Goal: Information Seeking & Learning: Find specific fact

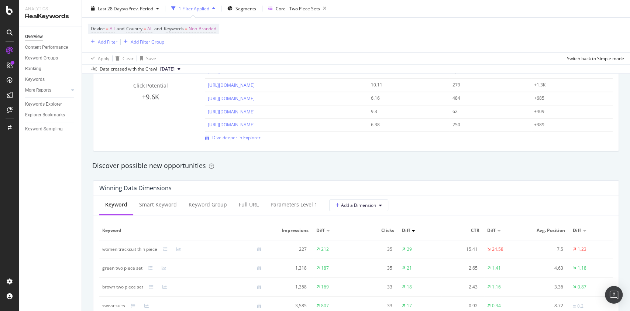
scroll to position [619, 0]
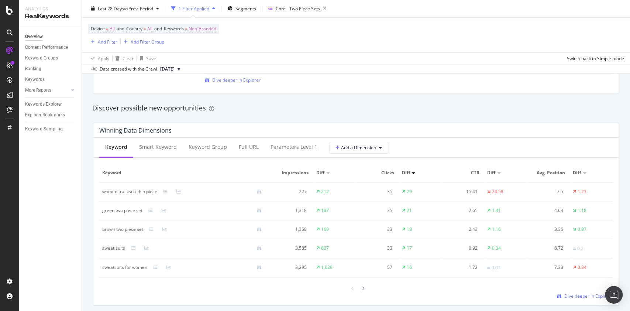
drag, startPoint x: 320, startPoint y: 305, endPoint x: 362, endPoint y: 65, distance: 243.5
click at [362, 65] on div "Data crossed with the Crawl [DATE]" at bounding box center [356, 69] width 548 height 9
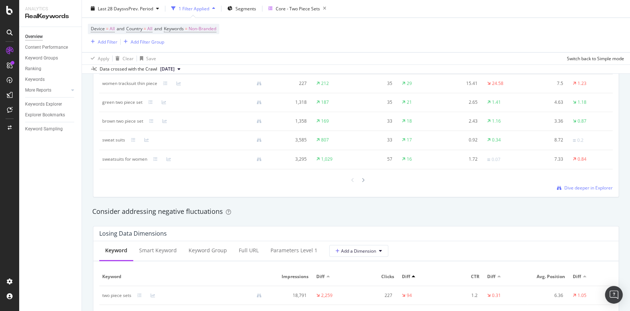
scroll to position [722, 0]
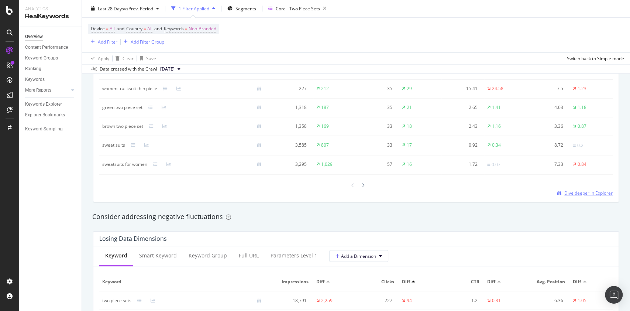
click at [582, 192] on span "Dive deeper in Explorer" at bounding box center [588, 193] width 48 height 6
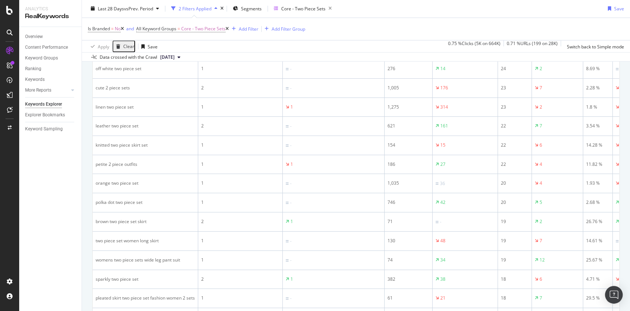
scroll to position [1009, 0]
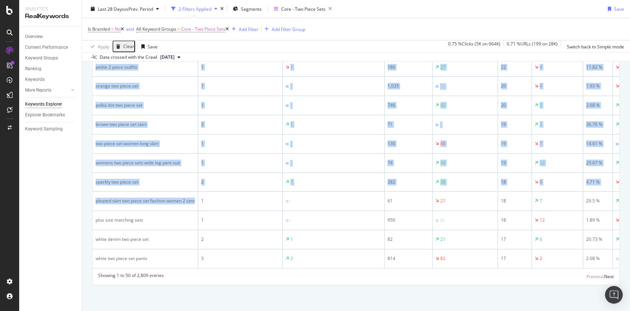
drag, startPoint x: 196, startPoint y: 243, endPoint x: 91, endPoint y: 235, distance: 105.9
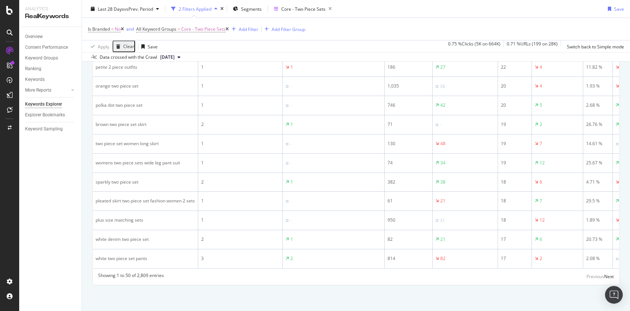
drag, startPoint x: 67, startPoint y: 234, endPoint x: 32, endPoint y: 266, distance: 47.5
click at [32, 266] on div "Overview Content Performance Keyword Groups Ranking Keywords More Reports Count…" at bounding box center [50, 169] width 62 height 284
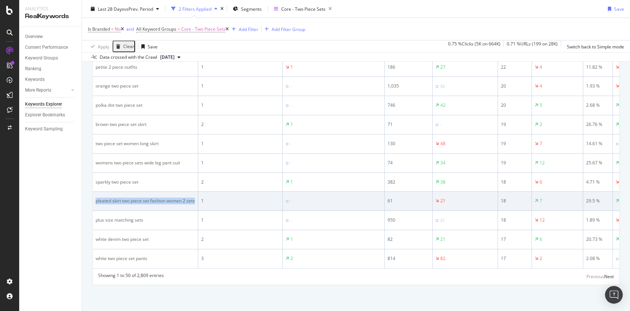
drag, startPoint x: 196, startPoint y: 243, endPoint x: 96, endPoint y: 240, distance: 100.4
click at [96, 211] on td "pleated skirt two piece set fashion women 2 sets" at bounding box center [146, 201] width 106 height 19
copy div "pleated skirt two piece set fashion women 2 sets"
